Goal: Task Accomplishment & Management: Use online tool/utility

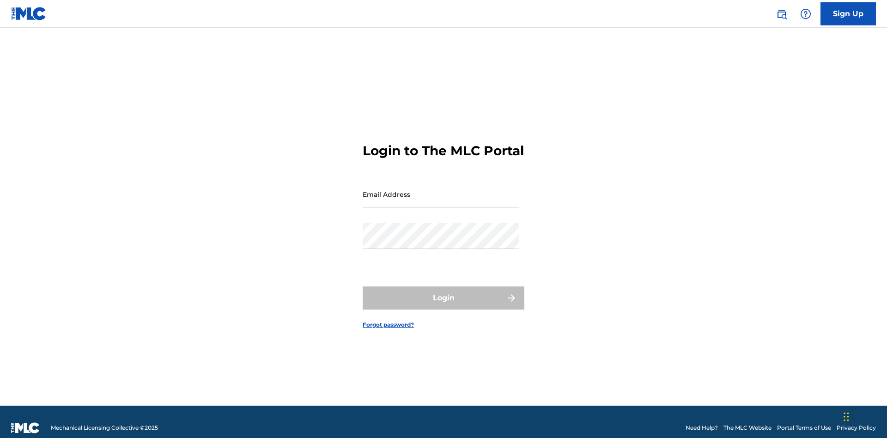
scroll to position [12, 0]
click at [441, 190] on input "Email Address" at bounding box center [441, 194] width 156 height 26
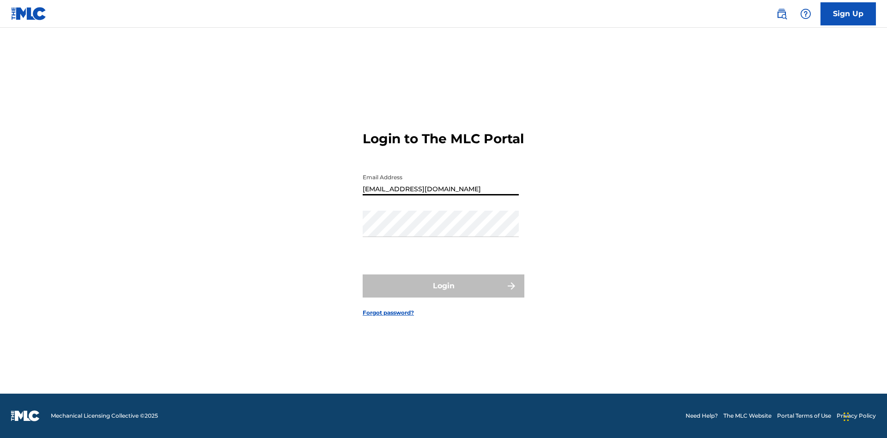
type input "[EMAIL_ADDRESS][DOMAIN_NAME]"
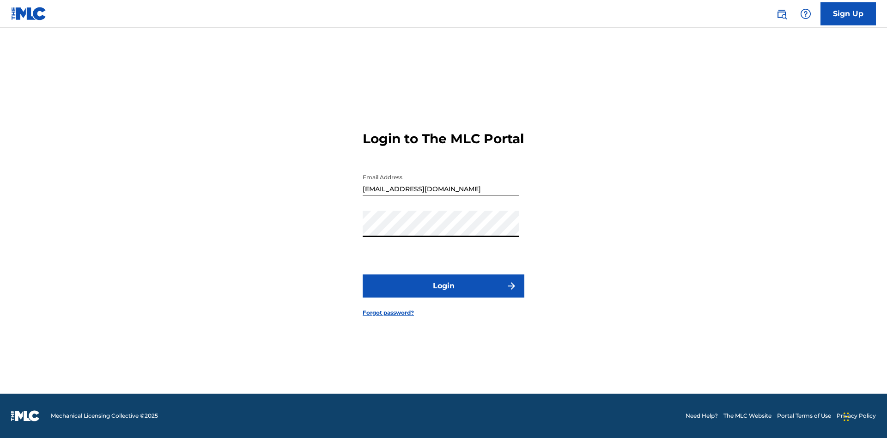
click at [444, 294] on button "Login" at bounding box center [444, 285] width 162 height 23
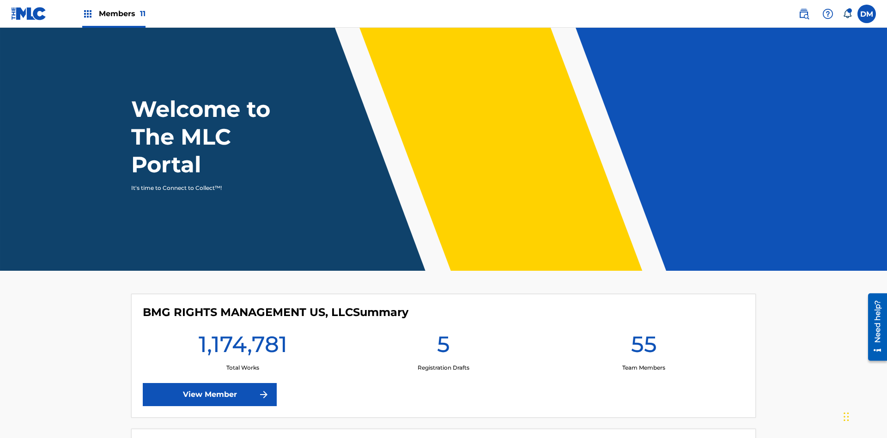
scroll to position [40, 0]
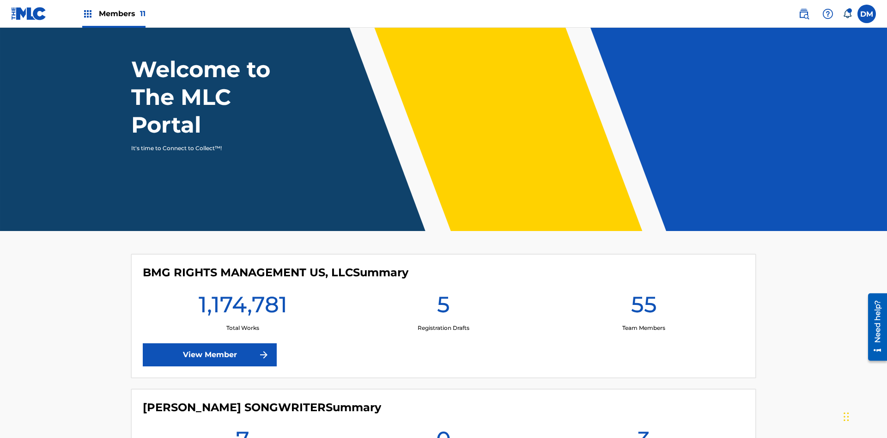
click at [114, 13] on span "Members 11" at bounding box center [122, 13] width 47 height 11
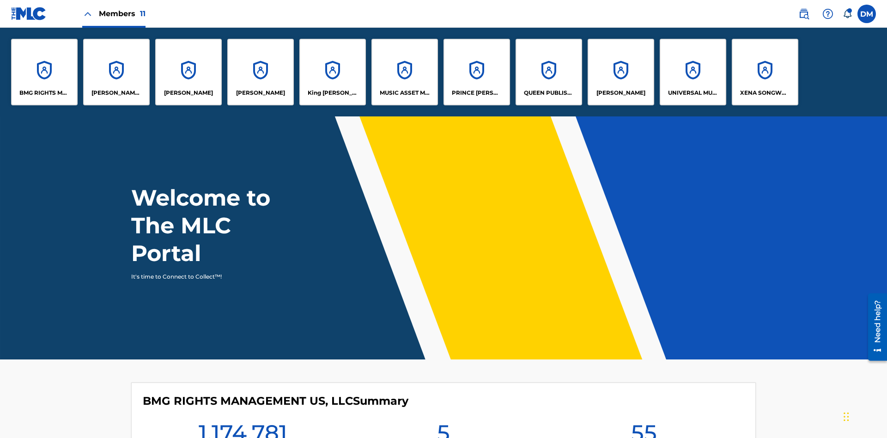
click at [332, 93] on p "King [PERSON_NAME]" at bounding box center [333, 93] width 50 height 8
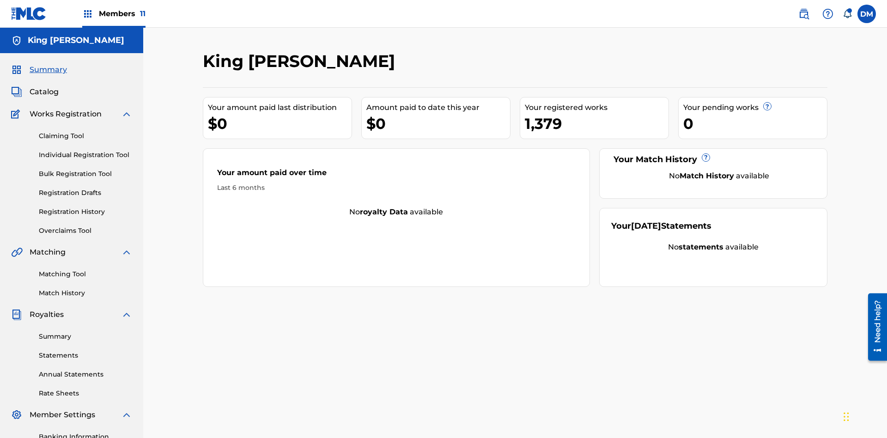
scroll to position [135, 0]
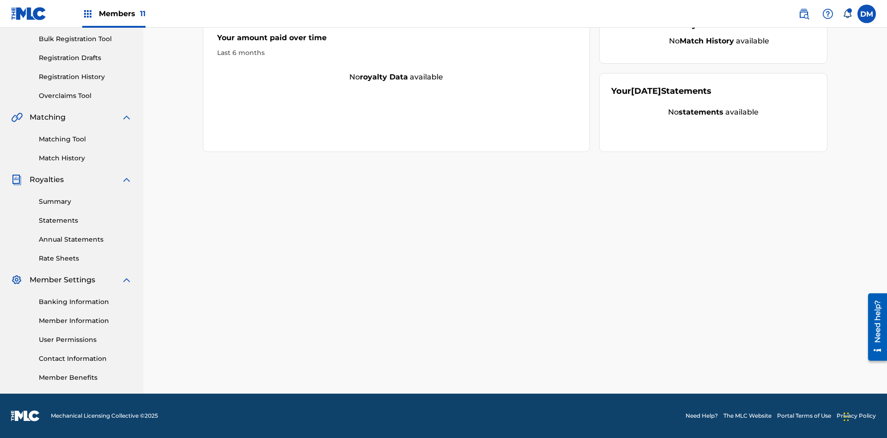
click at [85, 139] on link "Matching Tool" at bounding box center [85, 139] width 93 height 10
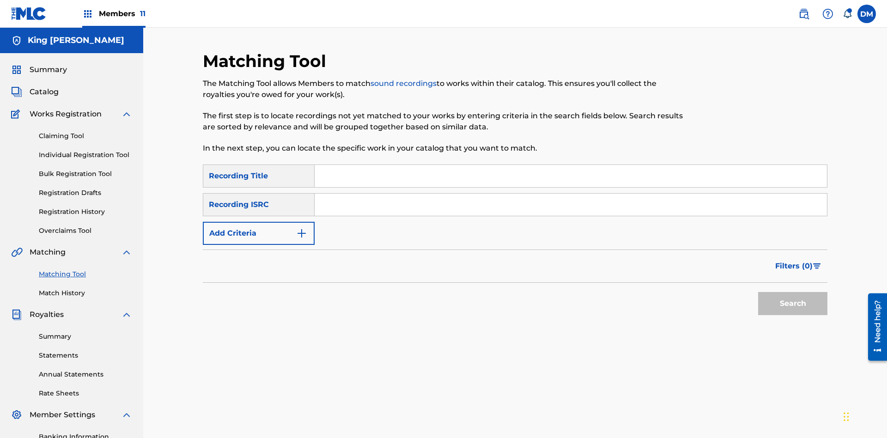
click at [571, 165] on input "Search Form" at bounding box center [571, 176] width 512 height 22
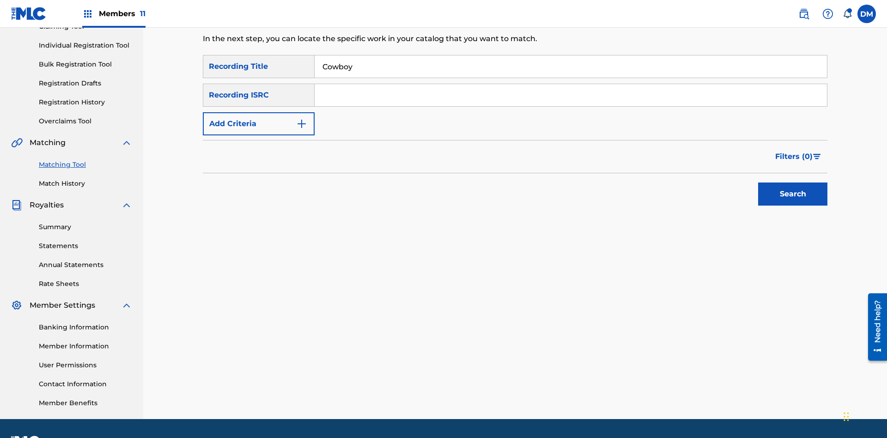
scroll to position [135, 0]
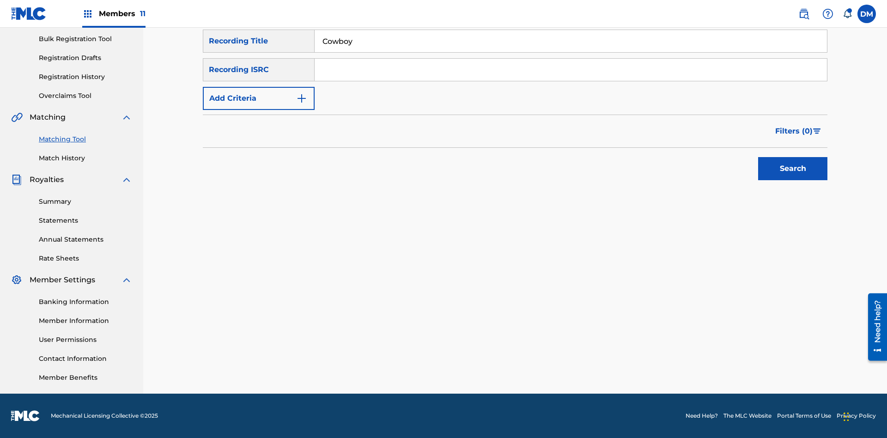
type input "Cowboy"
click at [794, 131] on span "Filters ( 0 )" at bounding box center [793, 131] width 37 height 11
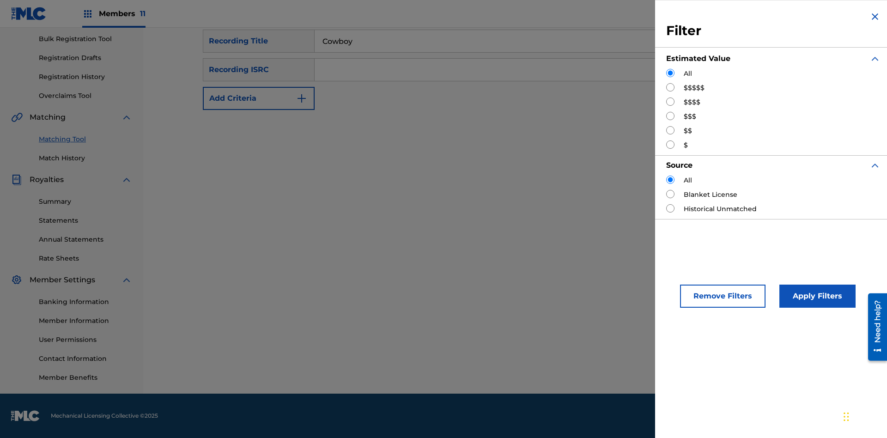
click at [671, 87] on input "Search Form" at bounding box center [670, 87] width 8 height 8
radio input "true"
click at [816, 296] on button "Apply Filters" at bounding box center [818, 296] width 76 height 23
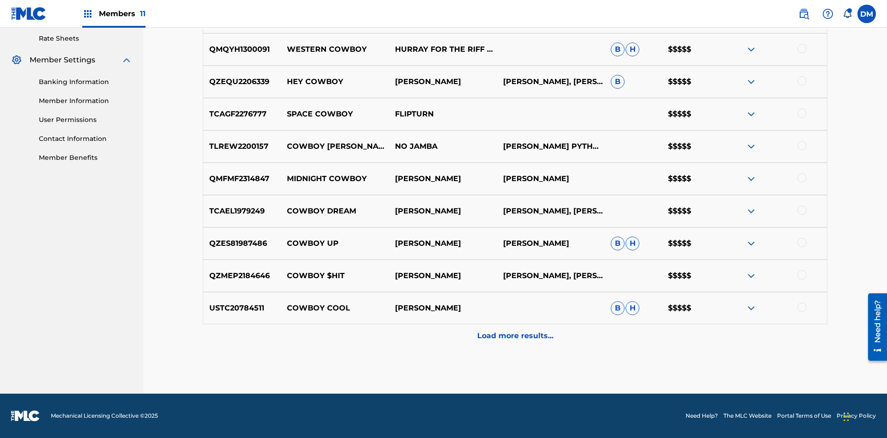
click at [515, 336] on p "Load more results..." at bounding box center [515, 335] width 76 height 11
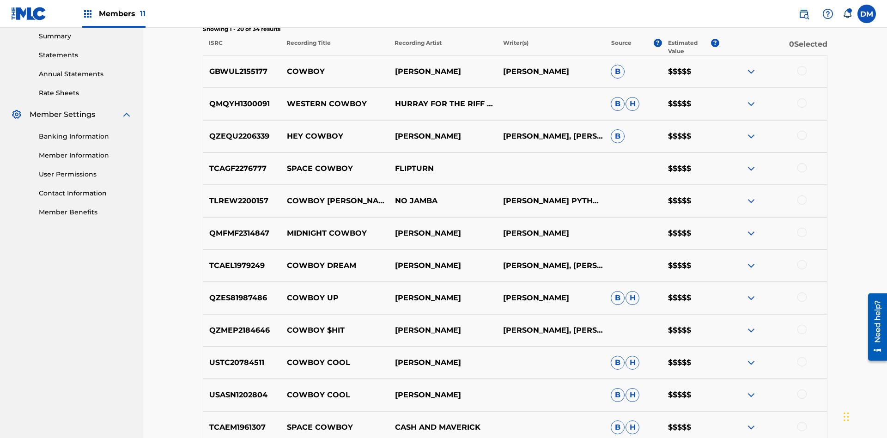
scroll to position [311, 0]
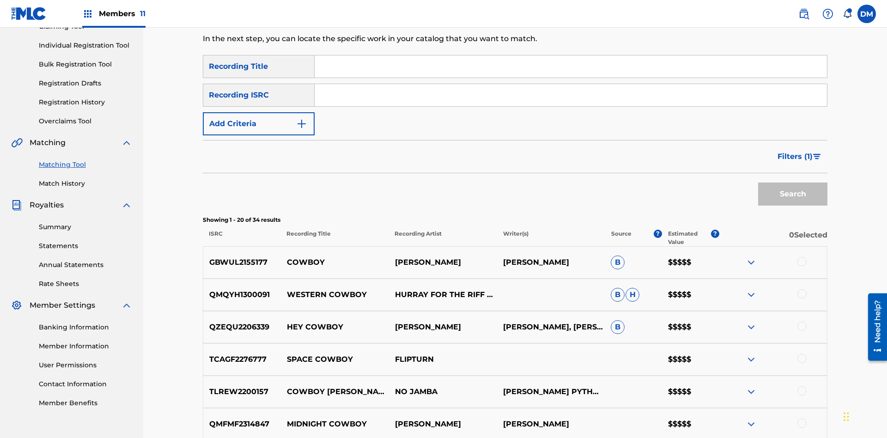
click at [571, 67] on input "Search Form" at bounding box center [571, 66] width 512 height 22
type input "Hocus Pocus"
click at [795, 151] on span "Filters ( 1 )" at bounding box center [795, 156] width 35 height 11
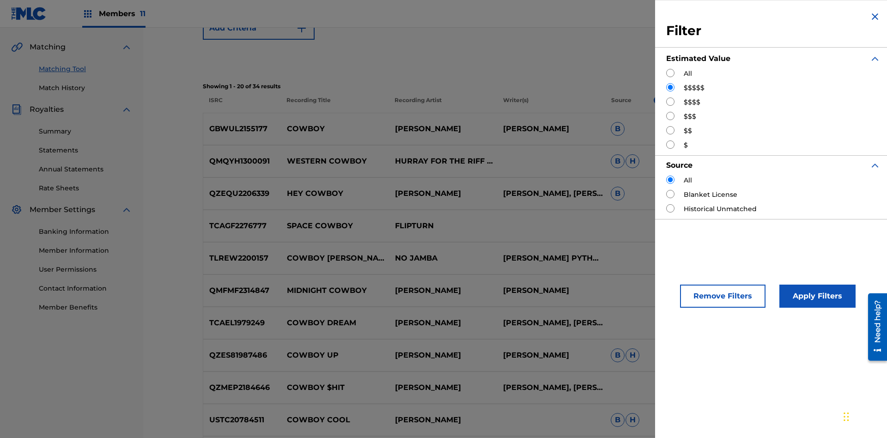
click at [671, 102] on input "Search Form" at bounding box center [670, 102] width 8 height 8
radio input "true"
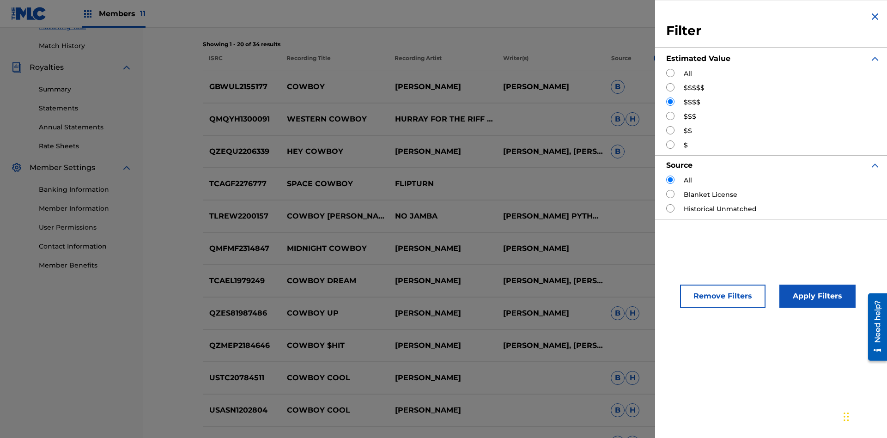
click at [816, 296] on button "Apply Filters" at bounding box center [818, 296] width 76 height 23
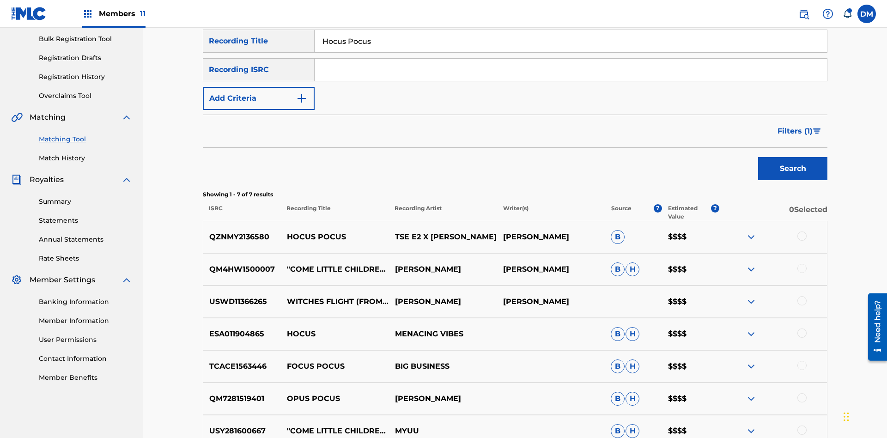
scroll to position [235, 0]
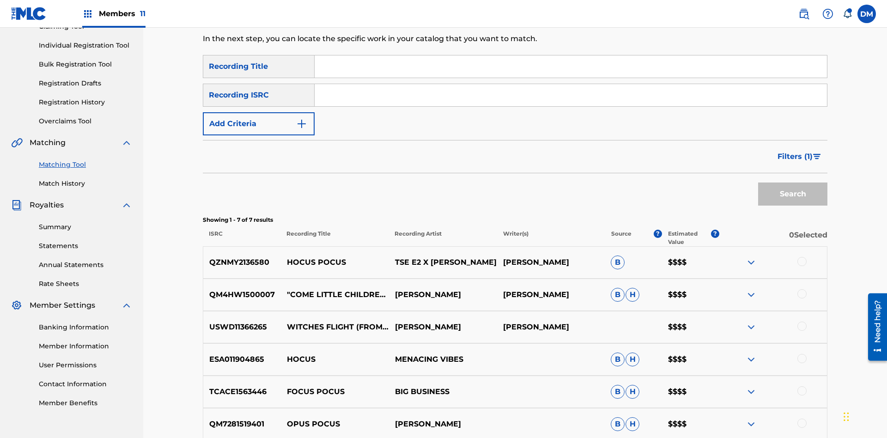
click at [571, 67] on input "Search Form" at bounding box center [571, 66] width 512 height 22
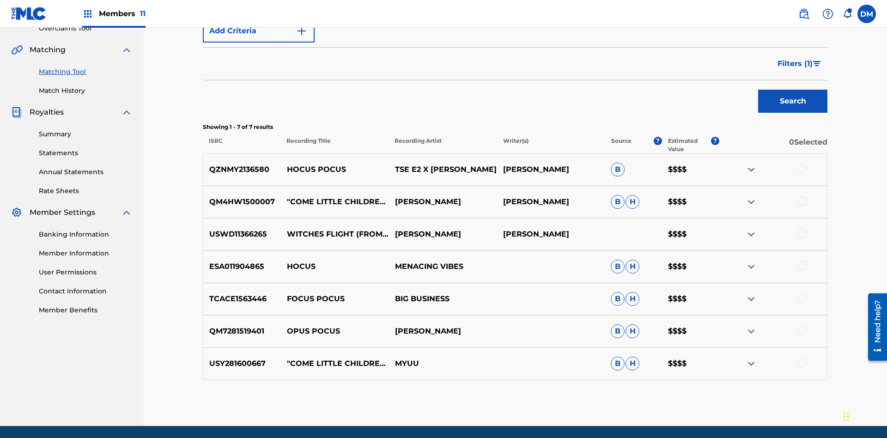
type input "[PERSON_NAME]"
click at [795, 61] on span "Filters ( 1 )" at bounding box center [795, 63] width 35 height 11
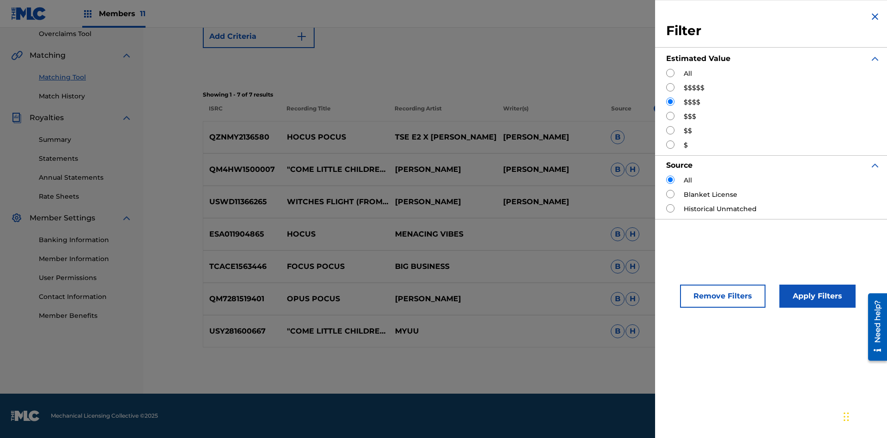
click at [671, 116] on input "Search Form" at bounding box center [670, 116] width 8 height 8
radio input "true"
click at [816, 296] on button "Apply Filters" at bounding box center [818, 296] width 76 height 23
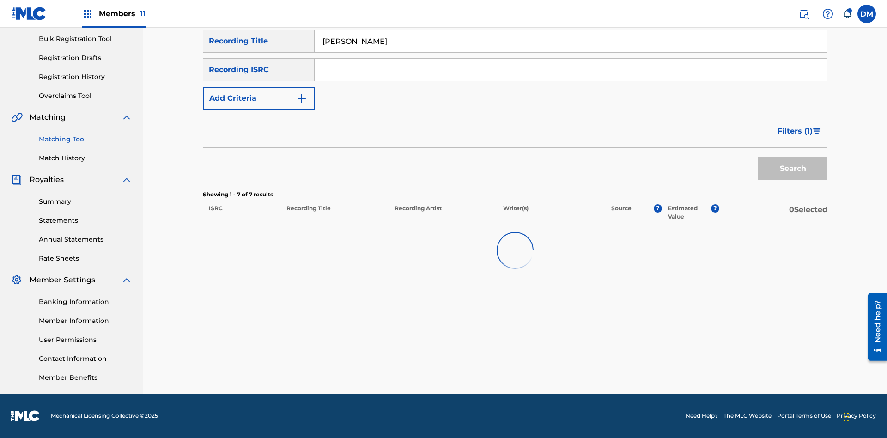
scroll to position [135, 0]
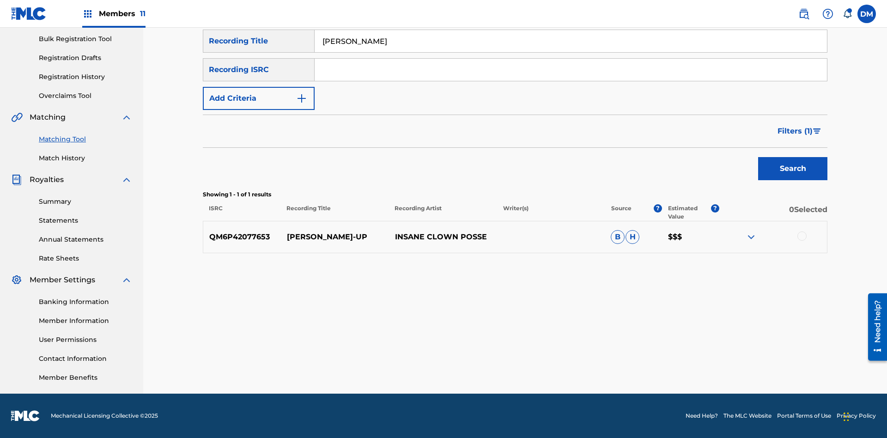
click at [571, 52] on input "[PERSON_NAME]" at bounding box center [571, 41] width 512 height 22
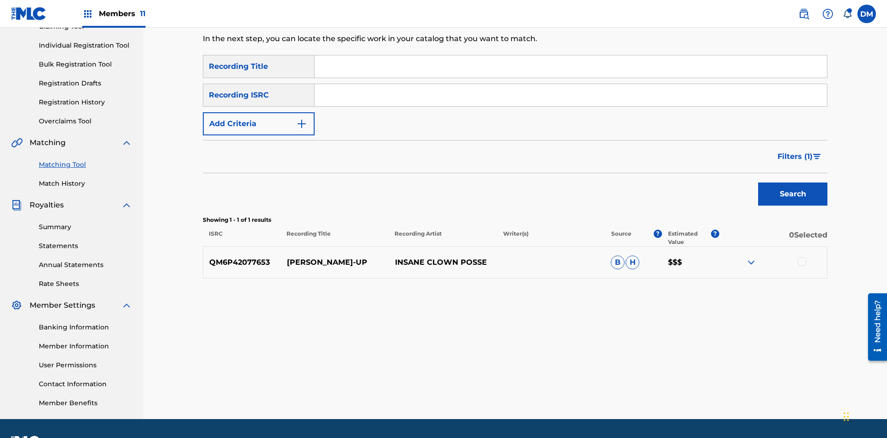
click at [571, 67] on input "Search Form" at bounding box center [571, 66] width 512 height 22
type input "[PERSON_NAME]"
click at [795, 151] on span "Filters ( 1 )" at bounding box center [795, 156] width 35 height 11
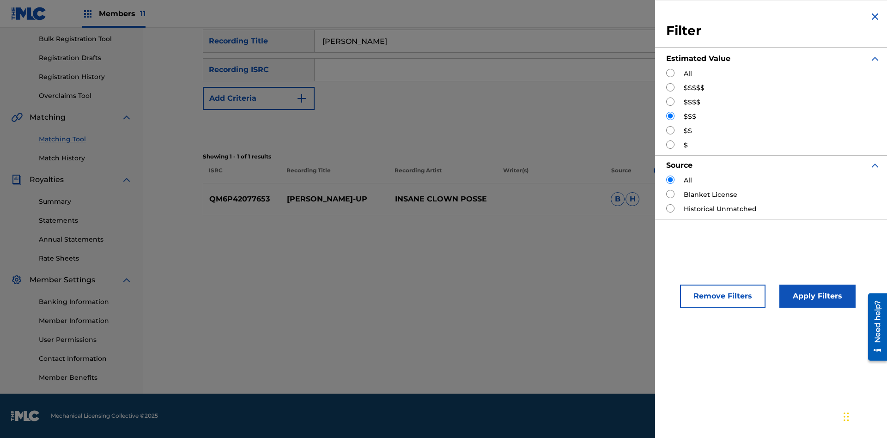
click at [671, 130] on input "Search Form" at bounding box center [670, 130] width 8 height 8
radio input "true"
click at [816, 296] on button "Apply Filters" at bounding box center [818, 296] width 76 height 23
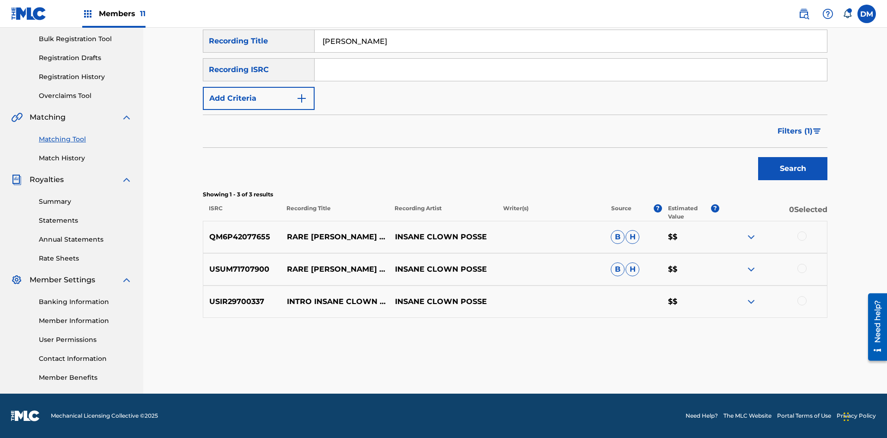
click at [571, 52] on input "[PERSON_NAME]" at bounding box center [571, 41] width 512 height 22
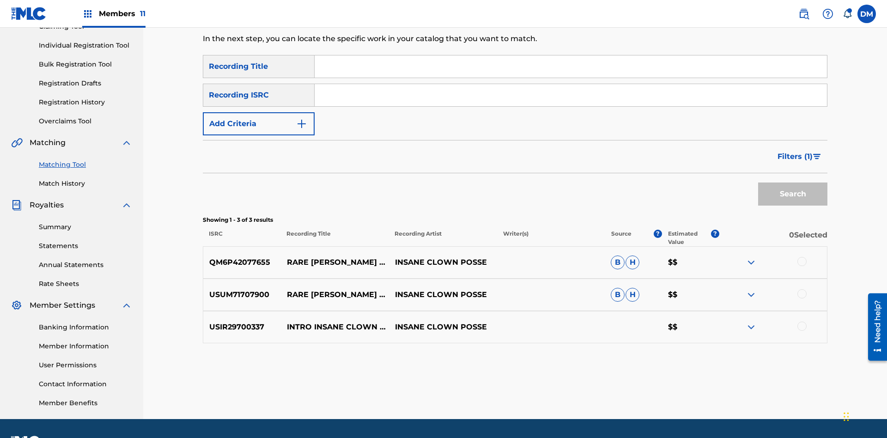
click at [571, 67] on input "Search Form" at bounding box center [571, 66] width 512 height 22
type input "[PERSON_NAME]"
click at [795, 151] on span "Filters ( 1 )" at bounding box center [795, 156] width 35 height 11
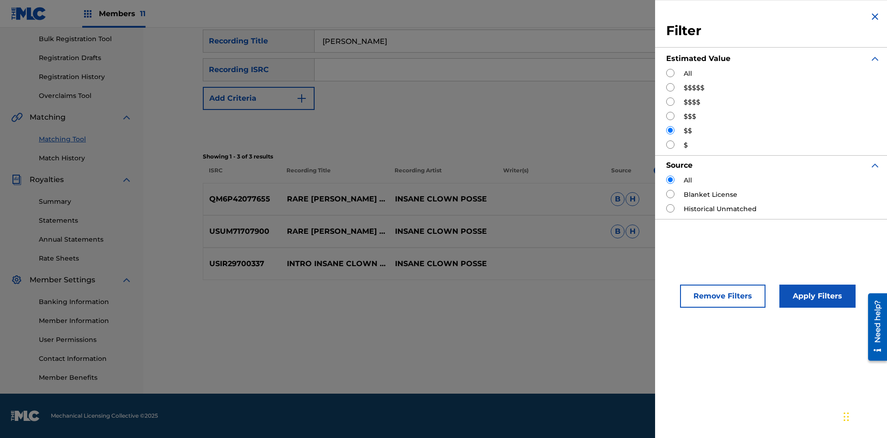
click at [671, 145] on input "Search Form" at bounding box center [670, 144] width 8 height 8
radio input "true"
click at [816, 296] on button "Apply Filters" at bounding box center [818, 296] width 76 height 23
